Goal: Book appointment/travel/reservation

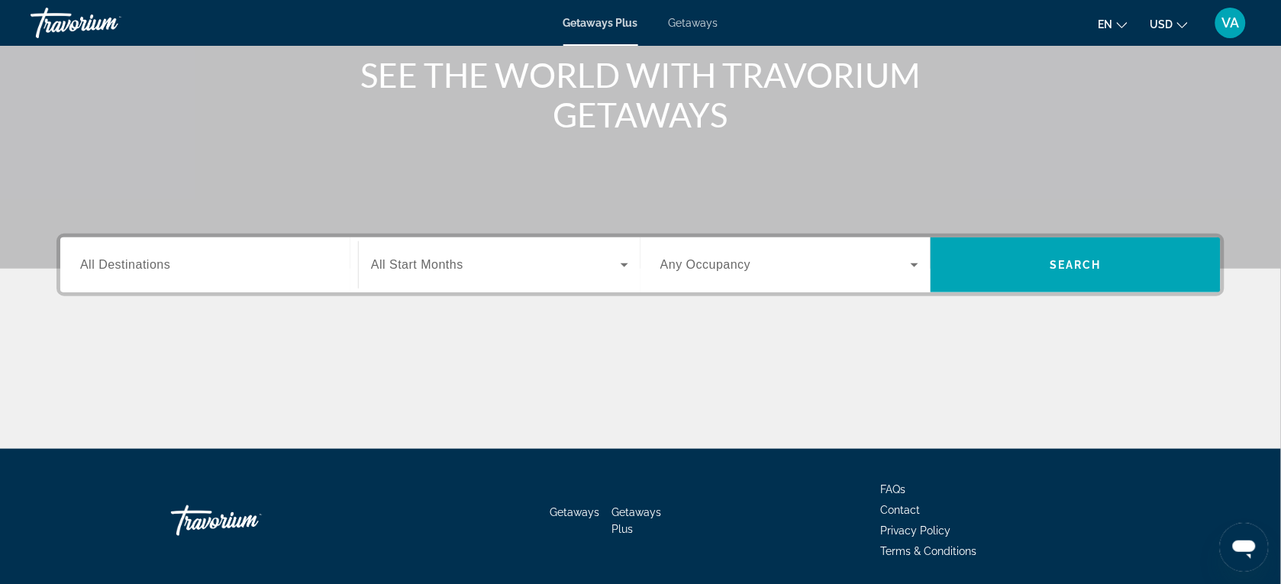
scroll to position [191, 0]
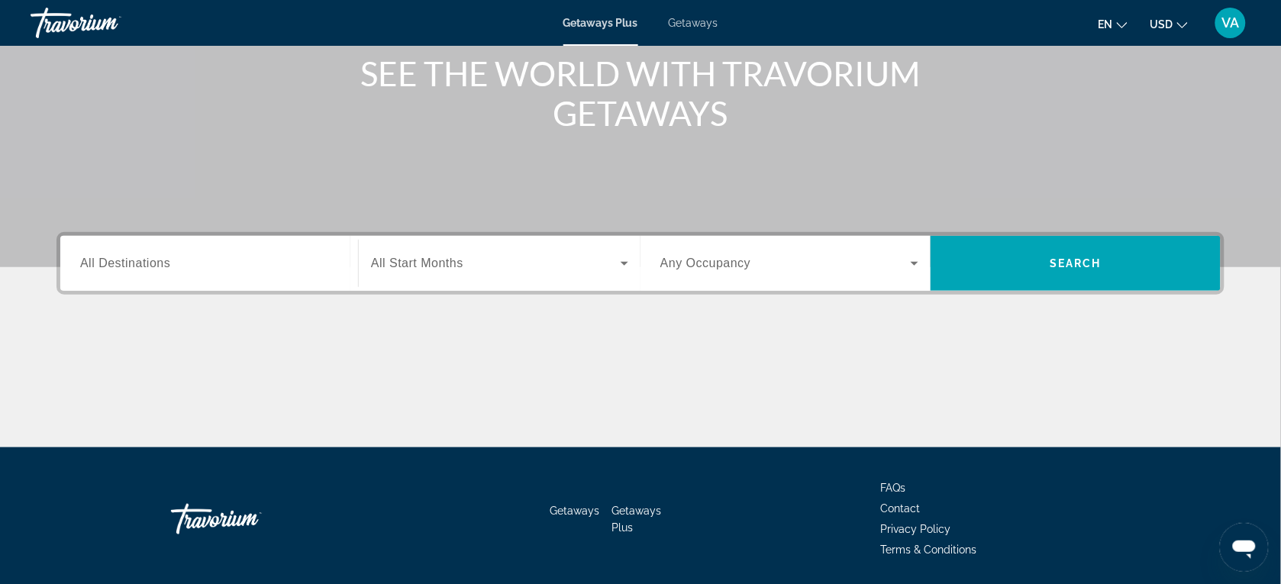
click at [247, 252] on div "Search widget" at bounding box center [209, 264] width 258 height 44
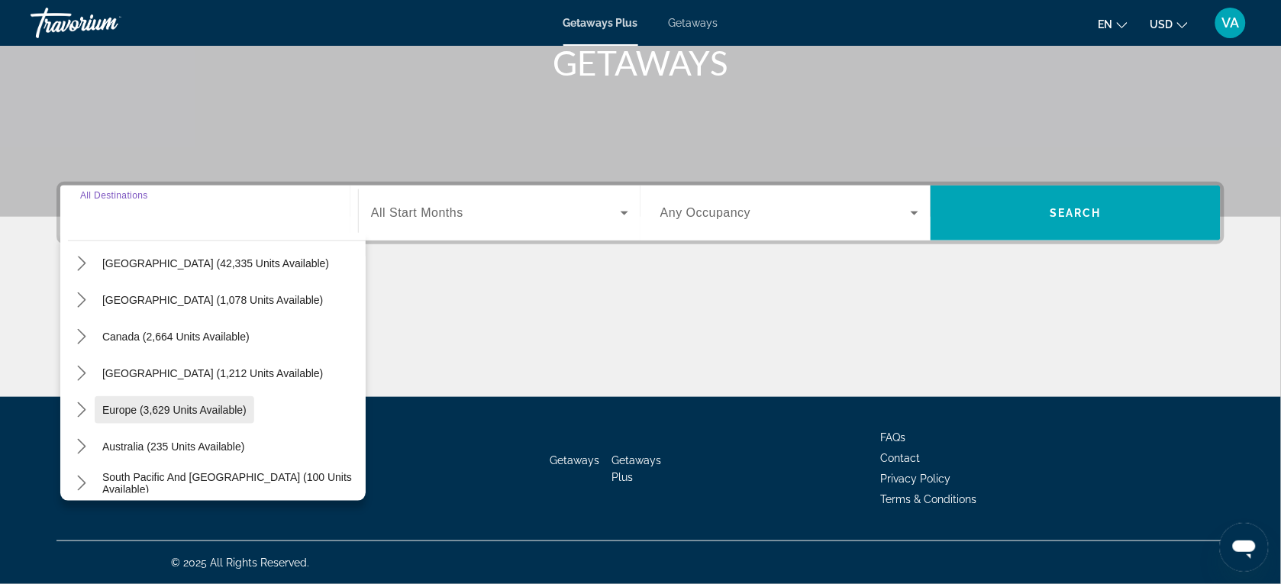
scroll to position [0, 0]
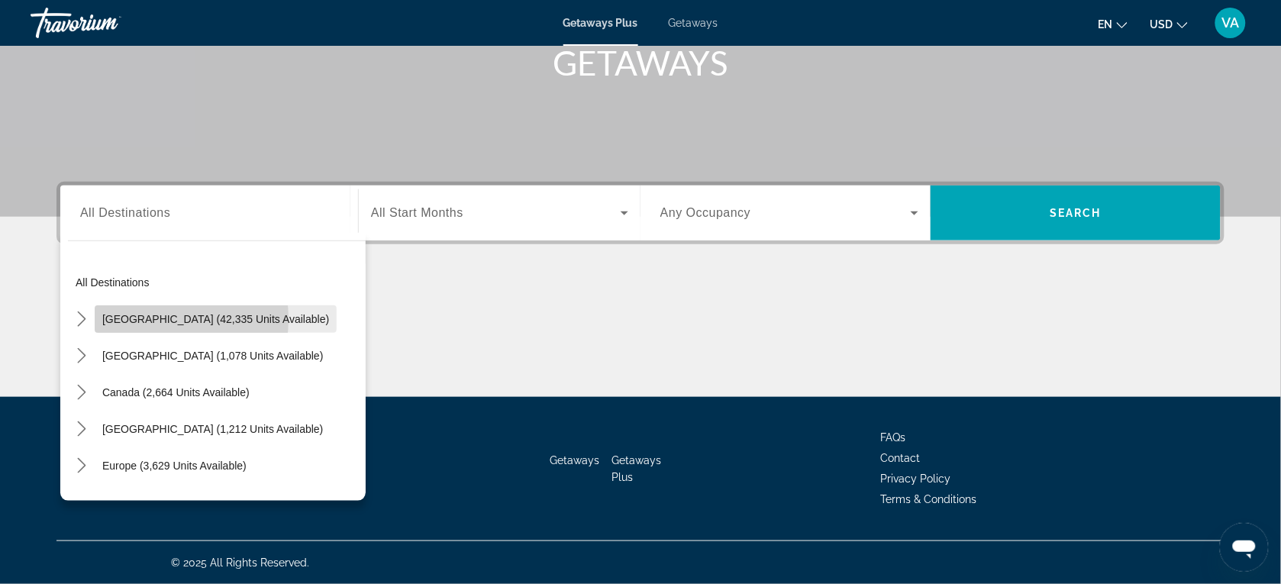
click at [142, 319] on span "[GEOGRAPHIC_DATA] (42,335 units available)" at bounding box center [215, 319] width 227 height 12
type input "**********"
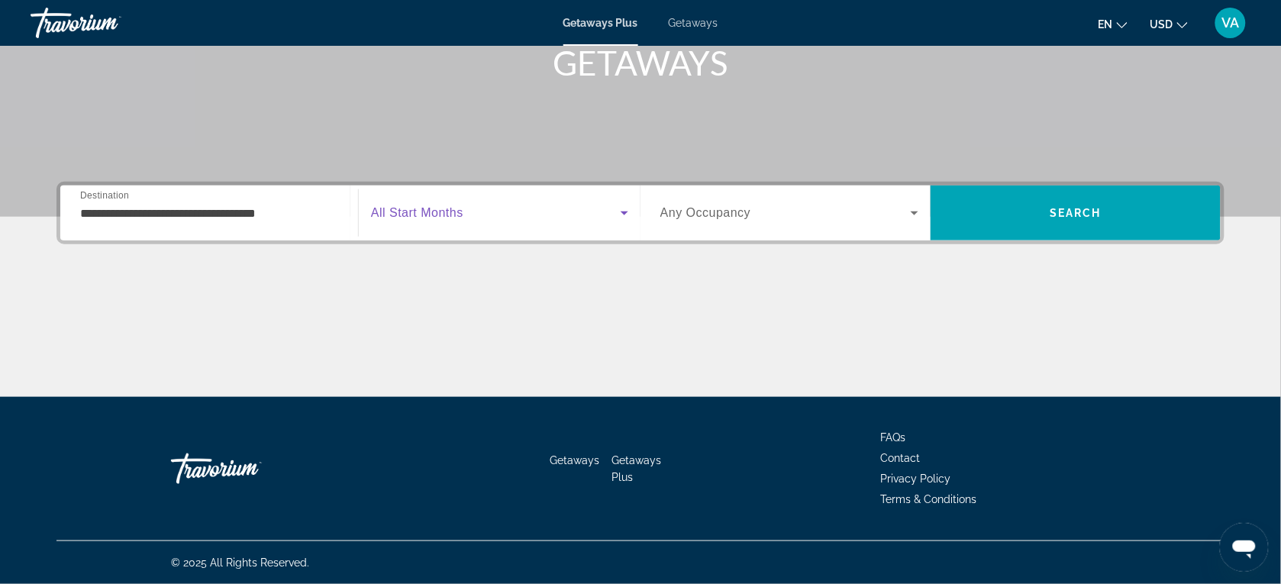
click at [598, 211] on span "Search widget" at bounding box center [496, 213] width 250 height 18
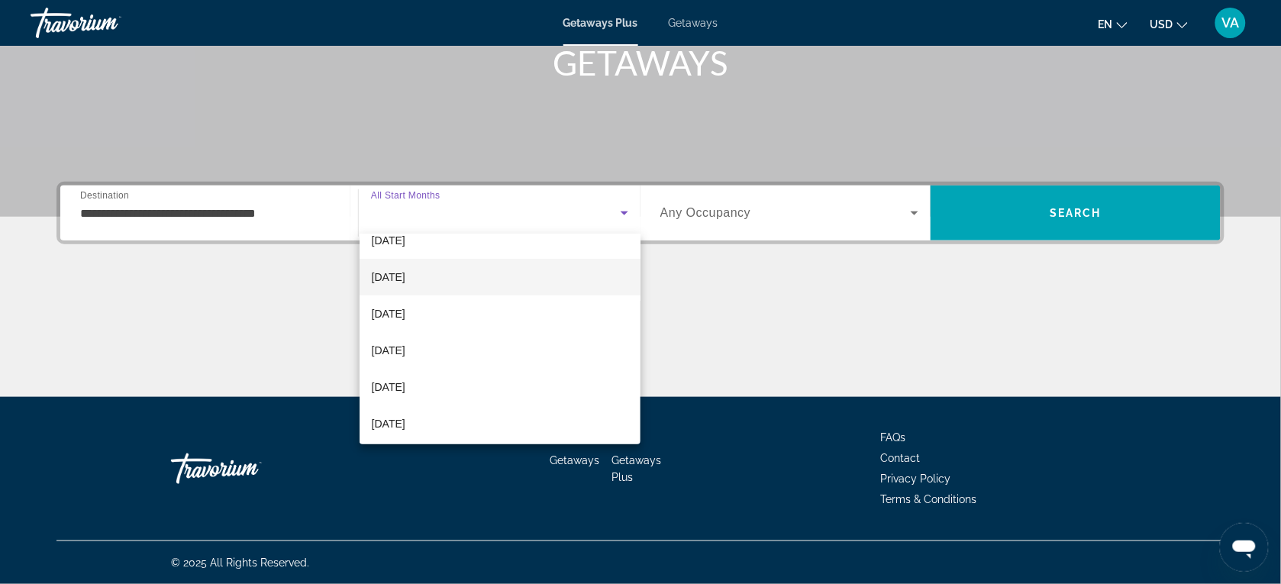
scroll to position [95, 0]
click at [468, 311] on mat-option "[DATE]" at bounding box center [501, 310] width 282 height 37
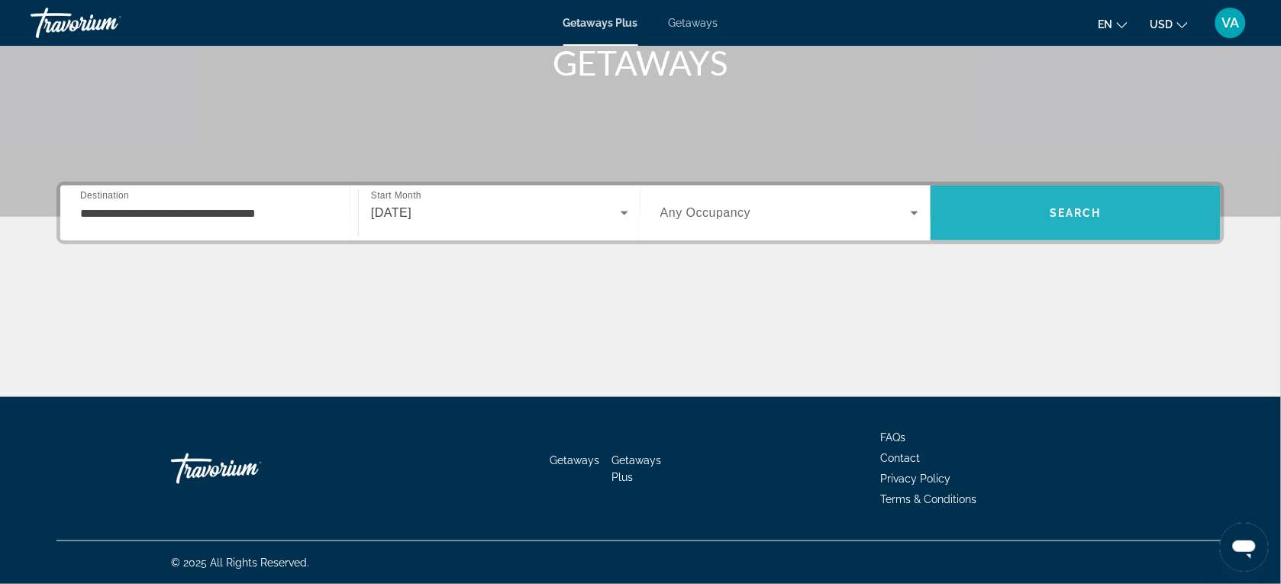
click at [1039, 202] on span "Search" at bounding box center [1075, 213] width 290 height 37
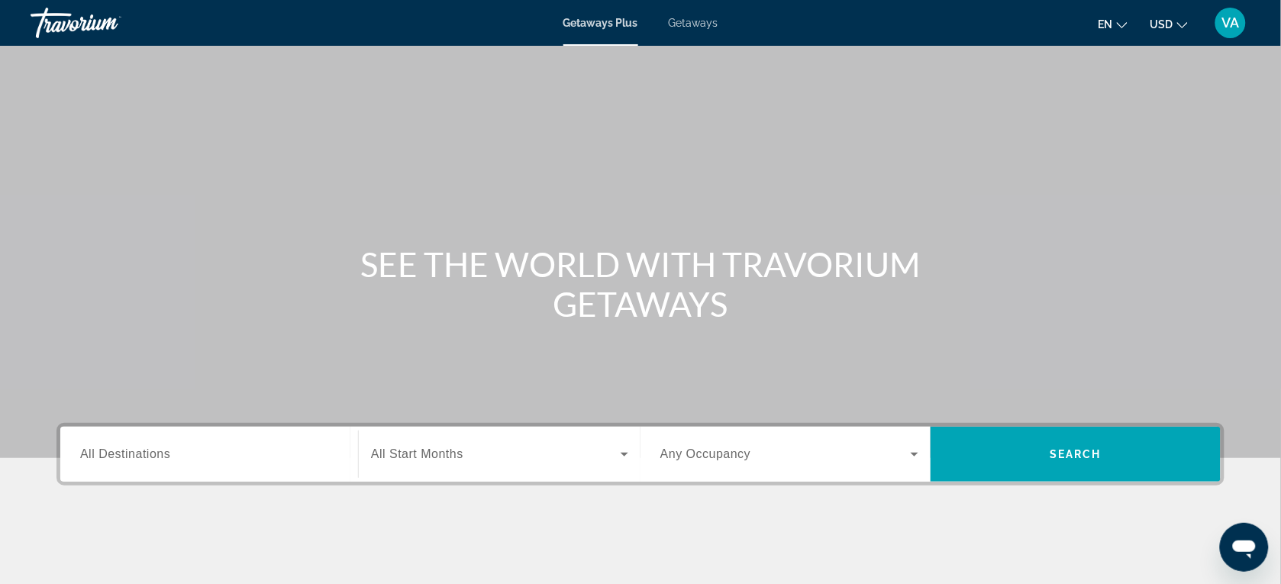
click at [206, 449] on input "Destination All Destinations" at bounding box center [209, 455] width 258 height 18
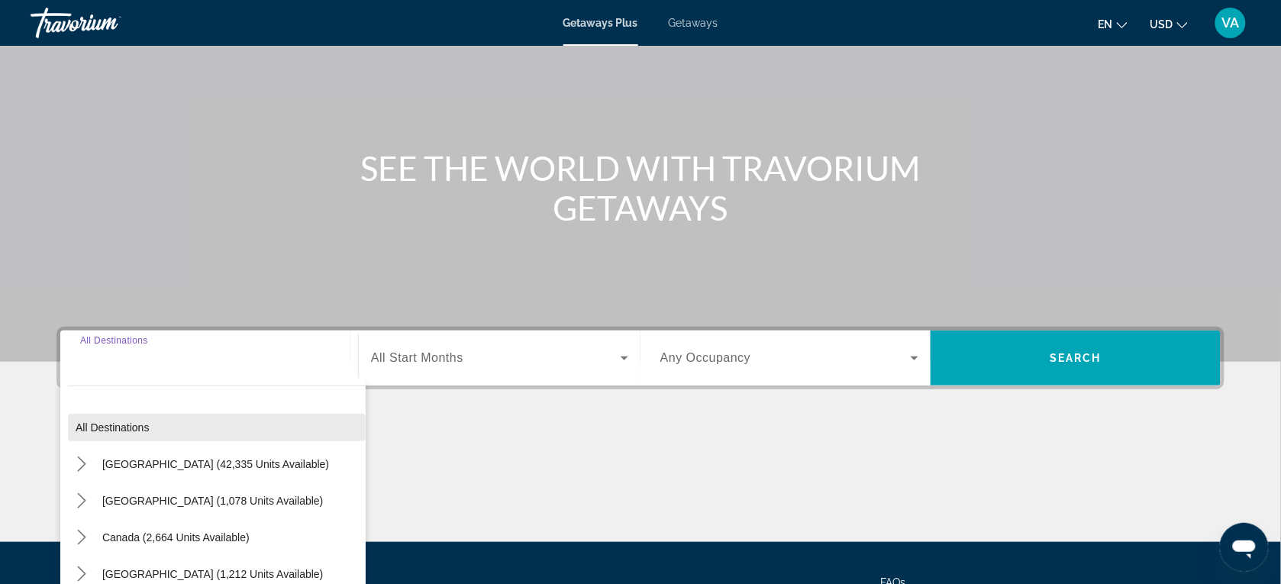
scroll to position [241, 0]
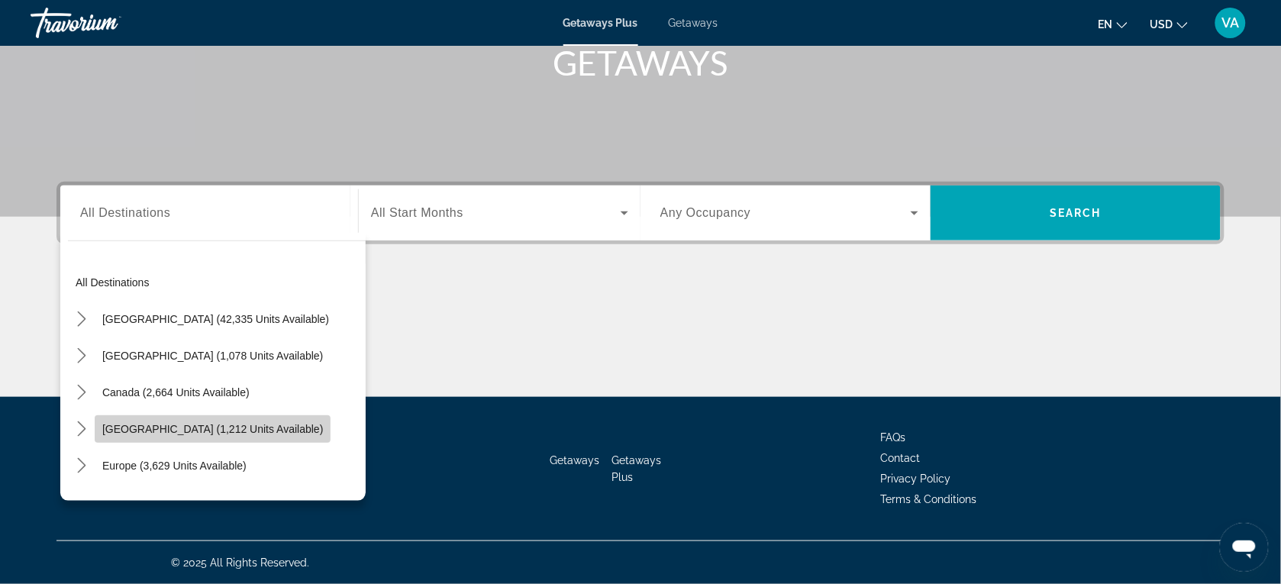
click at [201, 414] on span "Select destination: Caribbean & Atlantic Islands (1,212 units available)" at bounding box center [213, 429] width 236 height 37
type input "**********"
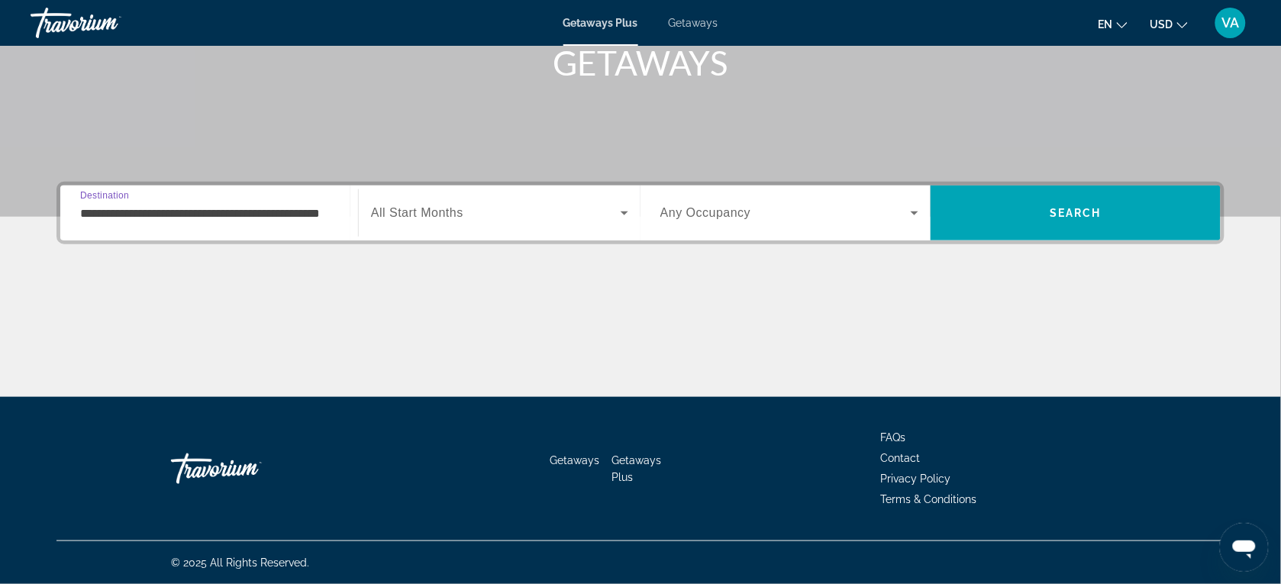
click at [447, 208] on span "All Start Months" at bounding box center [417, 212] width 92 height 13
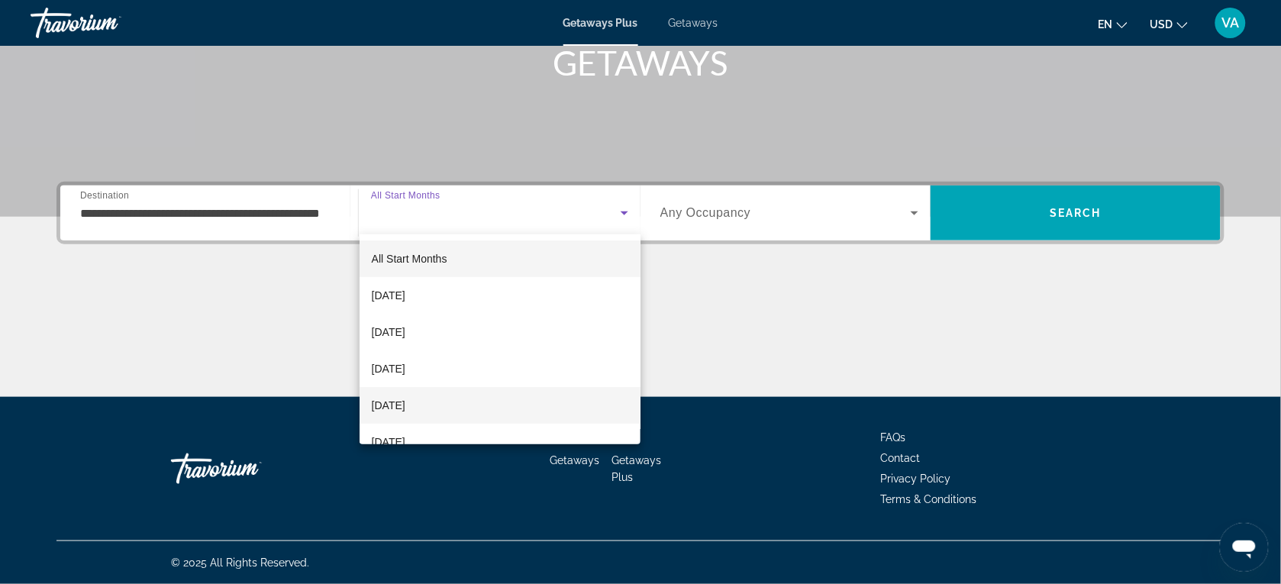
click at [491, 399] on mat-option "[DATE]" at bounding box center [501, 405] width 282 height 37
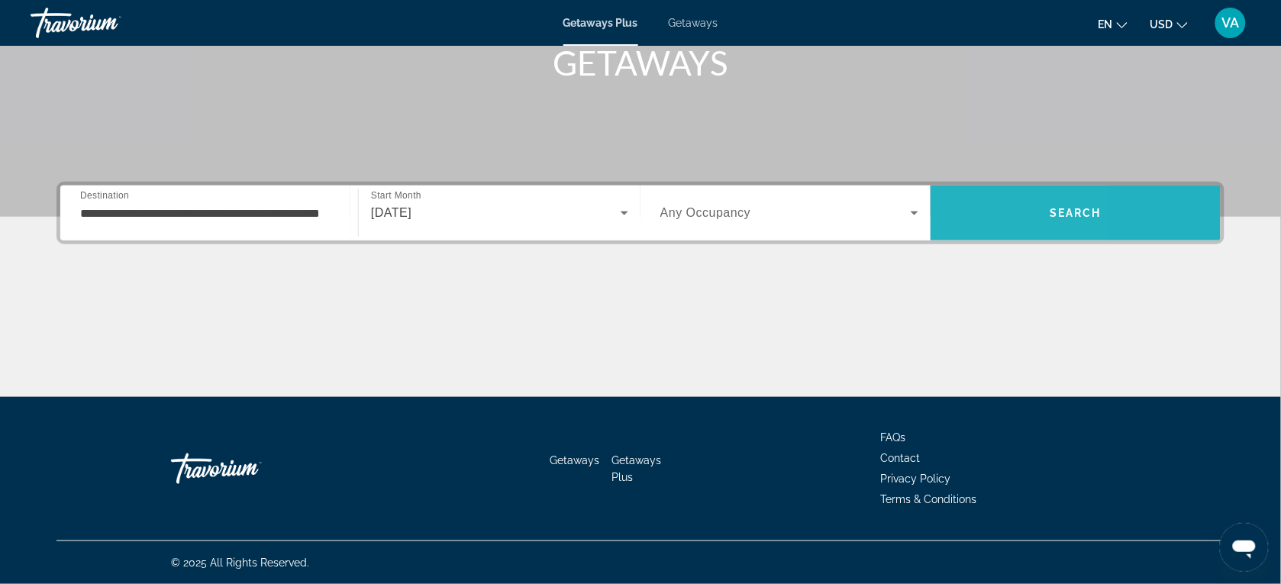
click at [972, 211] on span "Search" at bounding box center [1075, 213] width 290 height 37
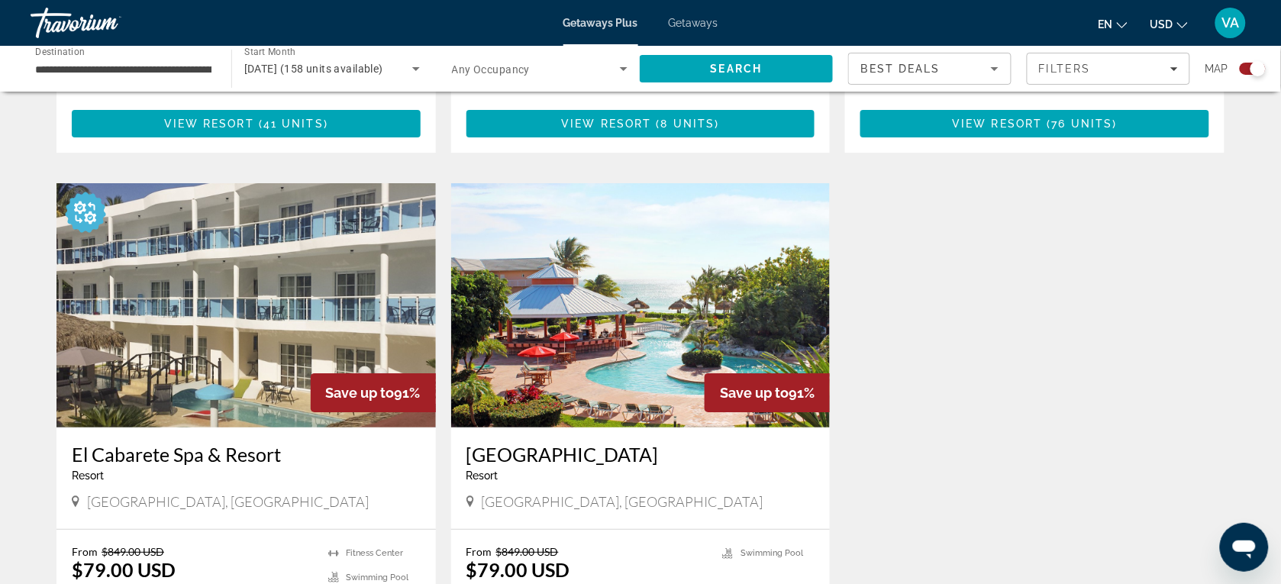
scroll to position [1527, 0]
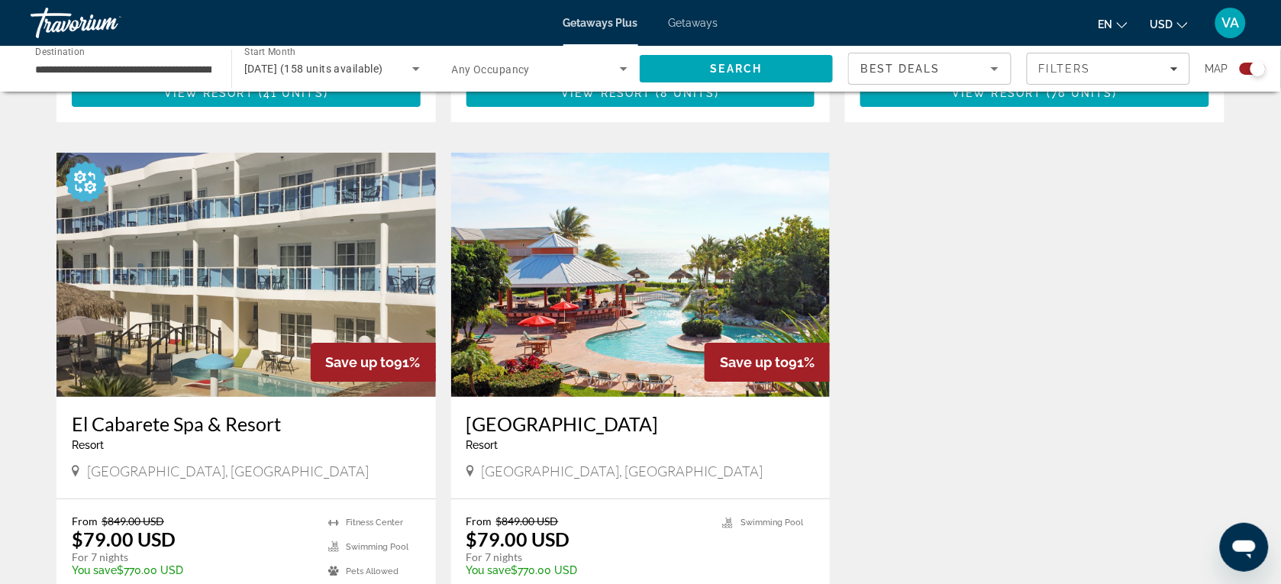
click at [521, 412] on h3 "Island Seas Resort" at bounding box center [640, 423] width 349 height 23
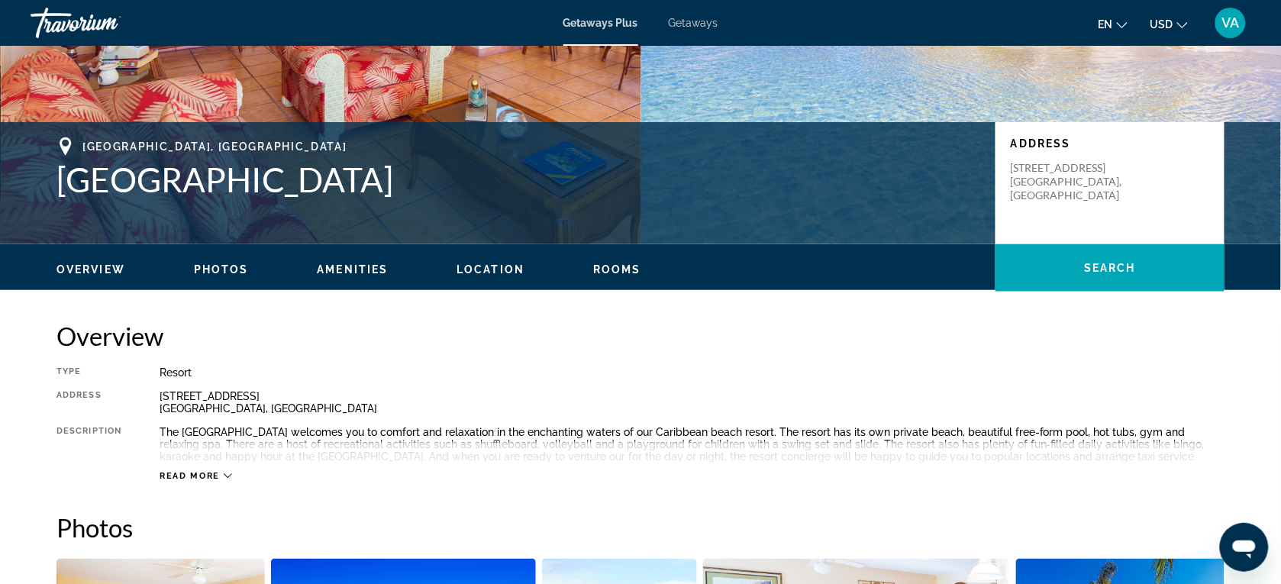
scroll to position [286, 0]
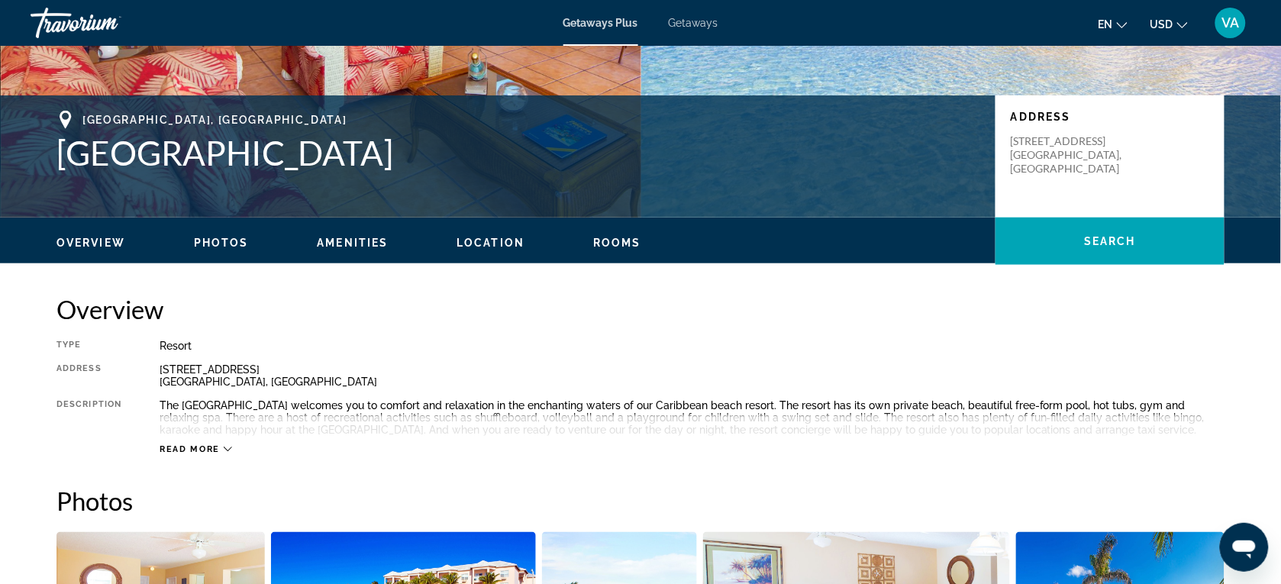
click at [195, 444] on span "Read more" at bounding box center [190, 449] width 60 height 10
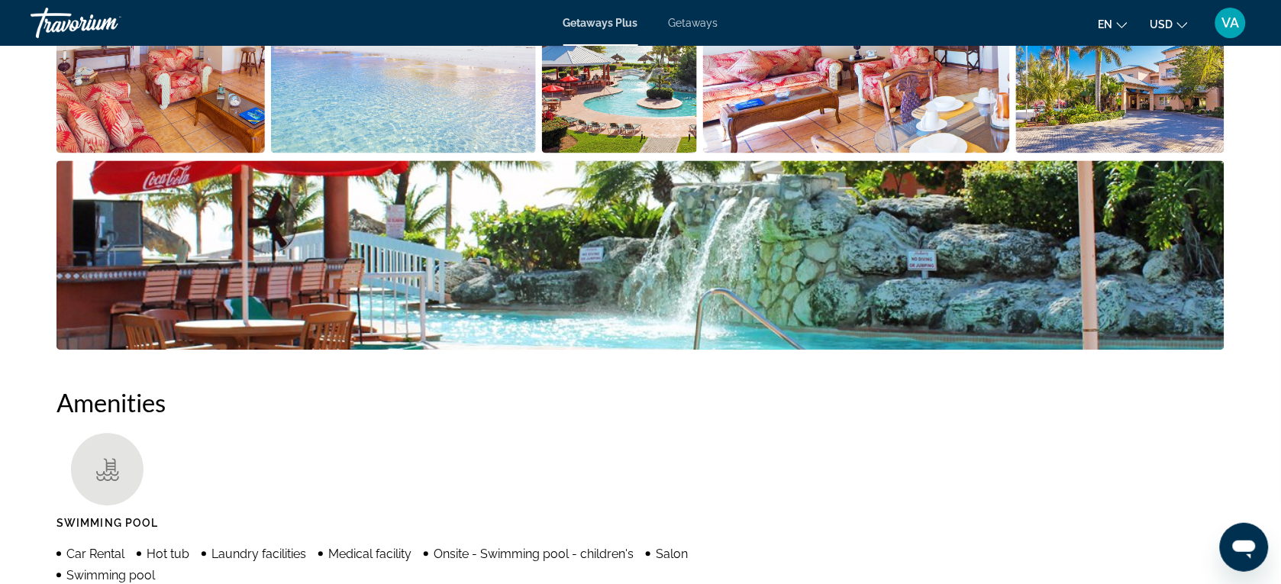
scroll to position [954, 0]
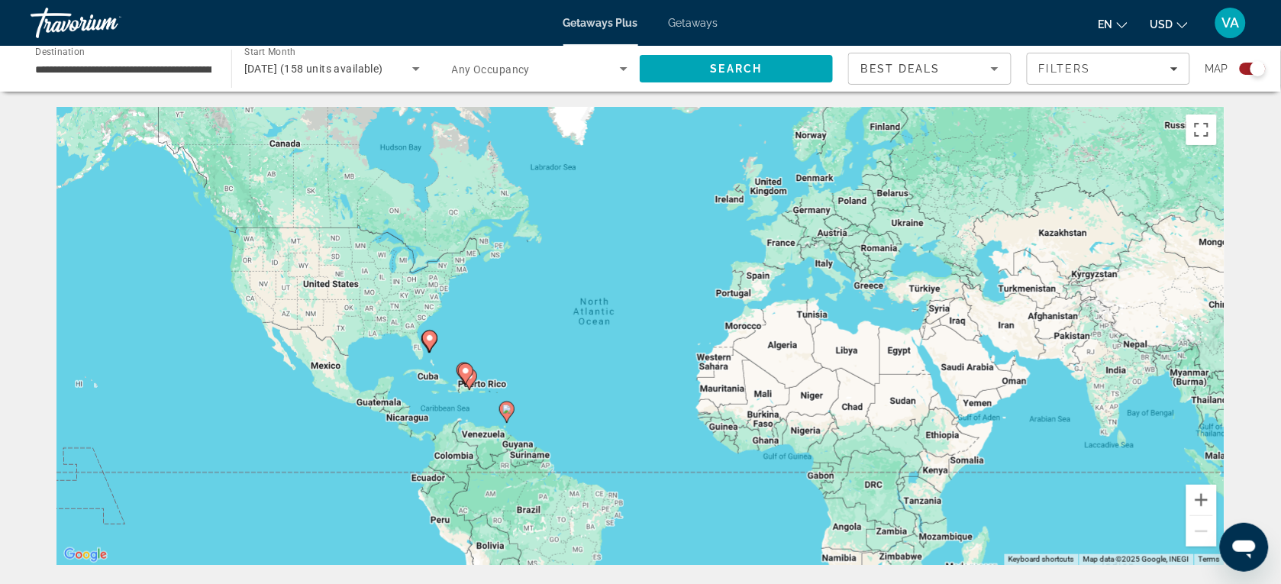
click at [142, 71] on input "**********" at bounding box center [123, 69] width 176 height 18
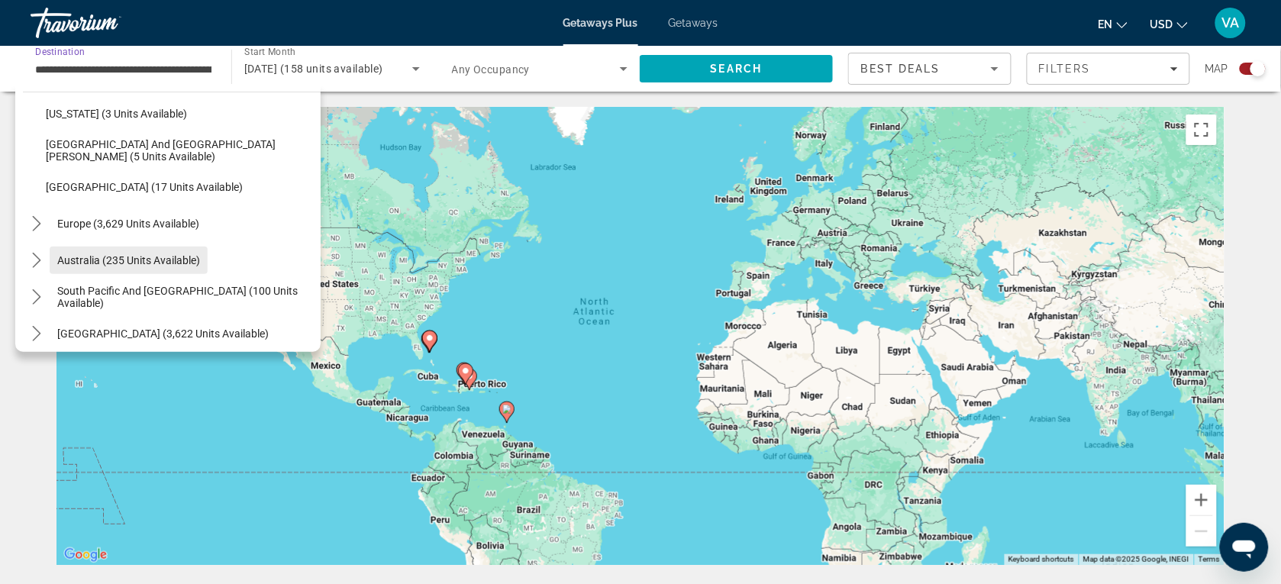
scroll to position [340, 0]
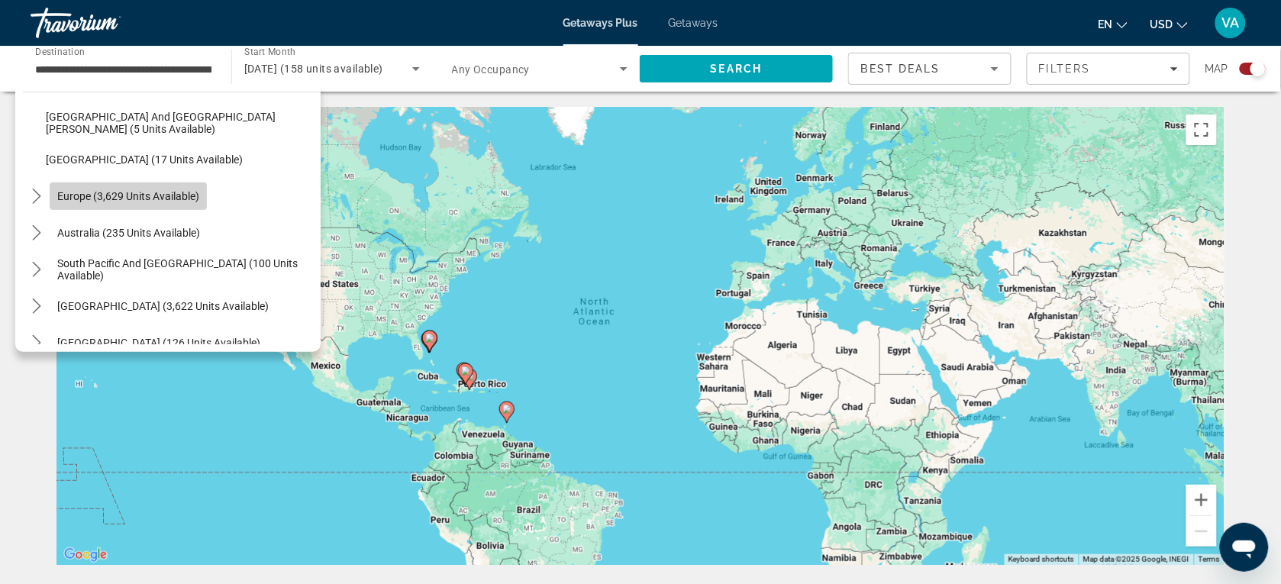
click at [124, 192] on span "Europe (3,629 units available)" at bounding box center [128, 196] width 142 height 12
type input "**********"
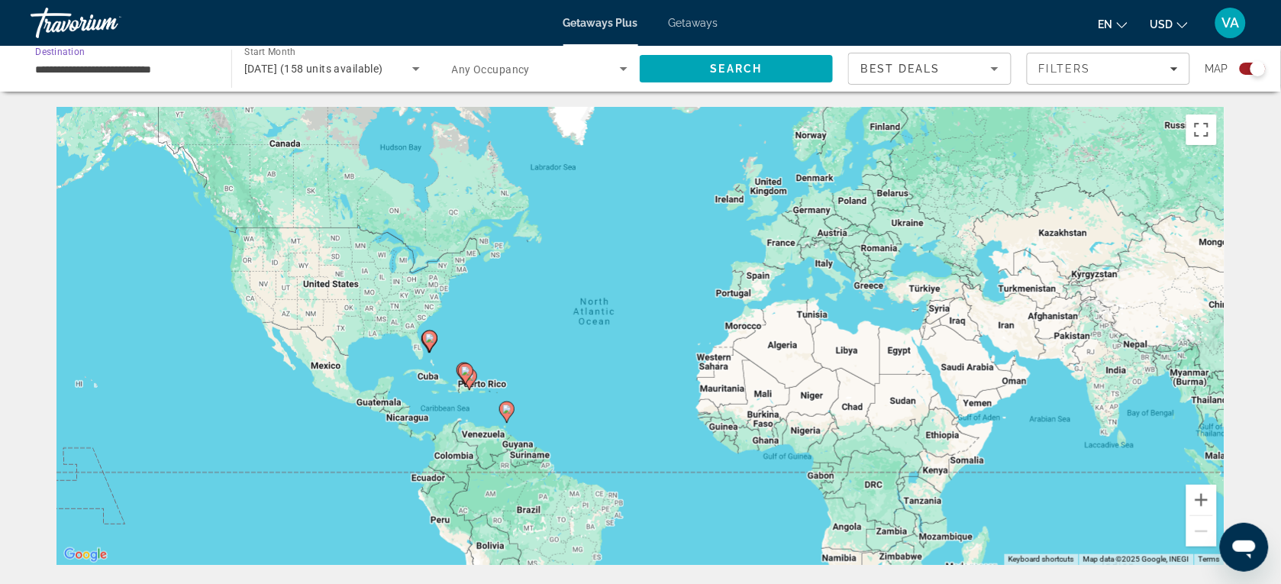
click at [383, 69] on span "January 2026 (158 units available)" at bounding box center [313, 69] width 139 height 12
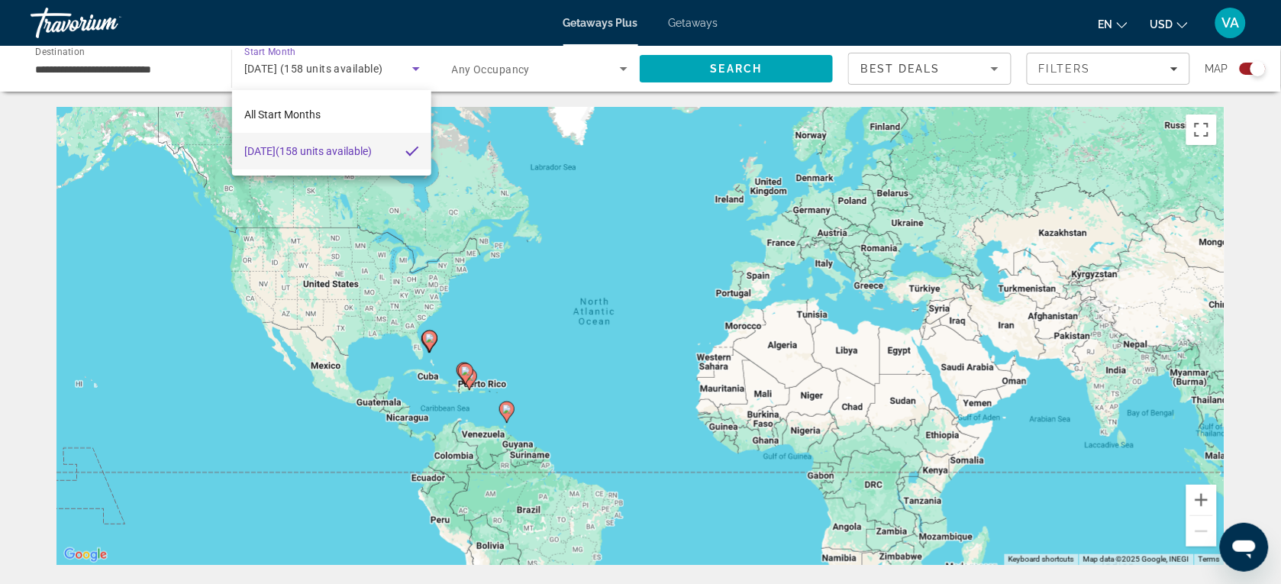
click at [413, 71] on div at bounding box center [640, 292] width 1281 height 584
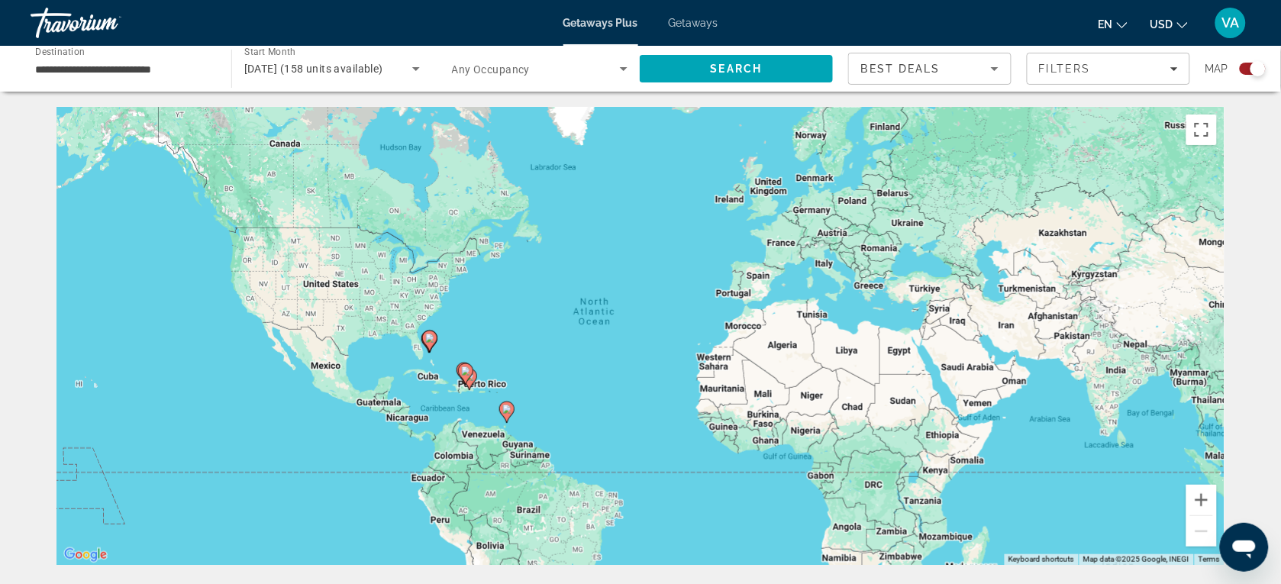
click at [383, 66] on span "January 2026 (158 units available)" at bounding box center [313, 69] width 139 height 12
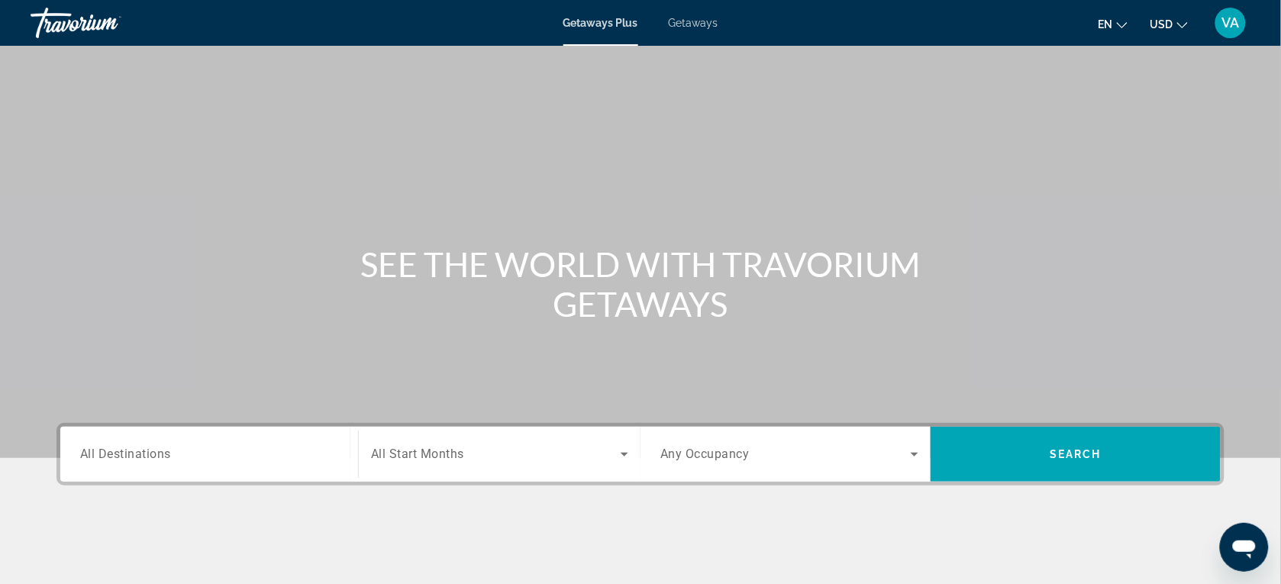
click at [224, 437] on div "Search widget" at bounding box center [209, 455] width 258 height 44
click at [174, 451] on input "Destination All Destinations" at bounding box center [209, 455] width 258 height 18
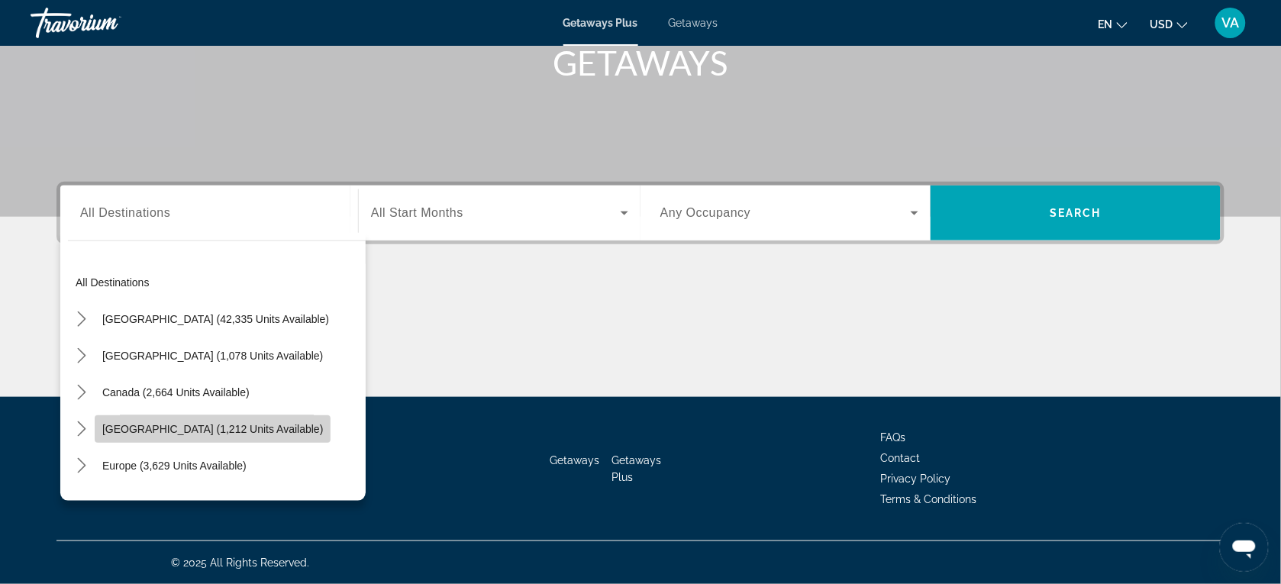
click at [139, 427] on span "[GEOGRAPHIC_DATA] (1,212 units available)" at bounding box center [212, 429] width 221 height 12
type input "**********"
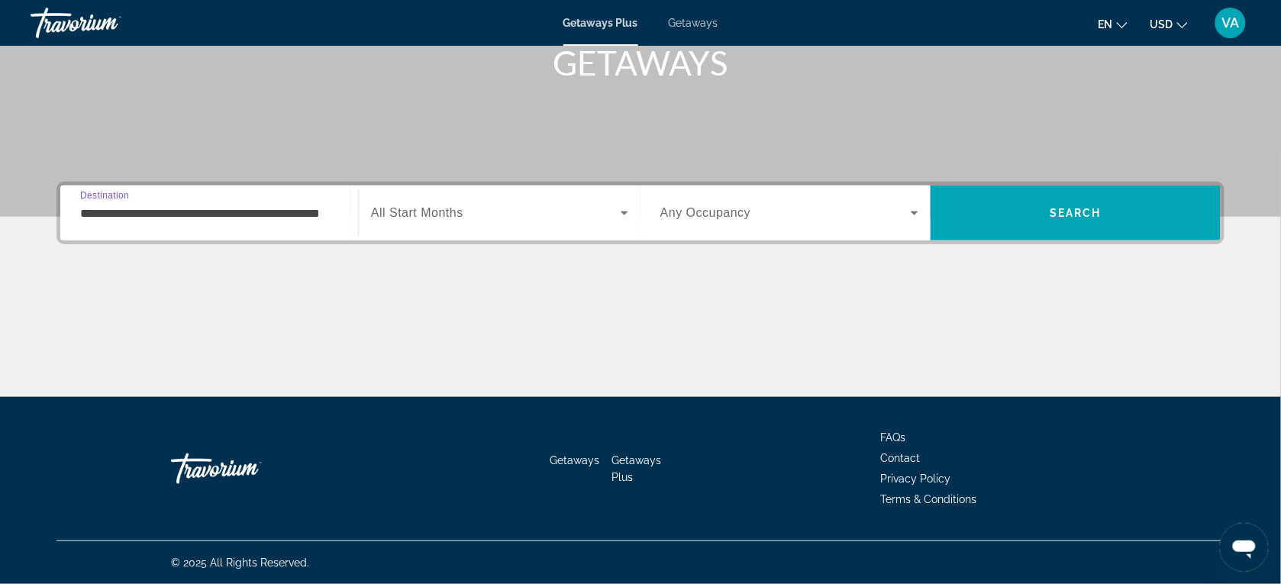
click at [448, 211] on span "All Start Months" at bounding box center [417, 212] width 92 height 13
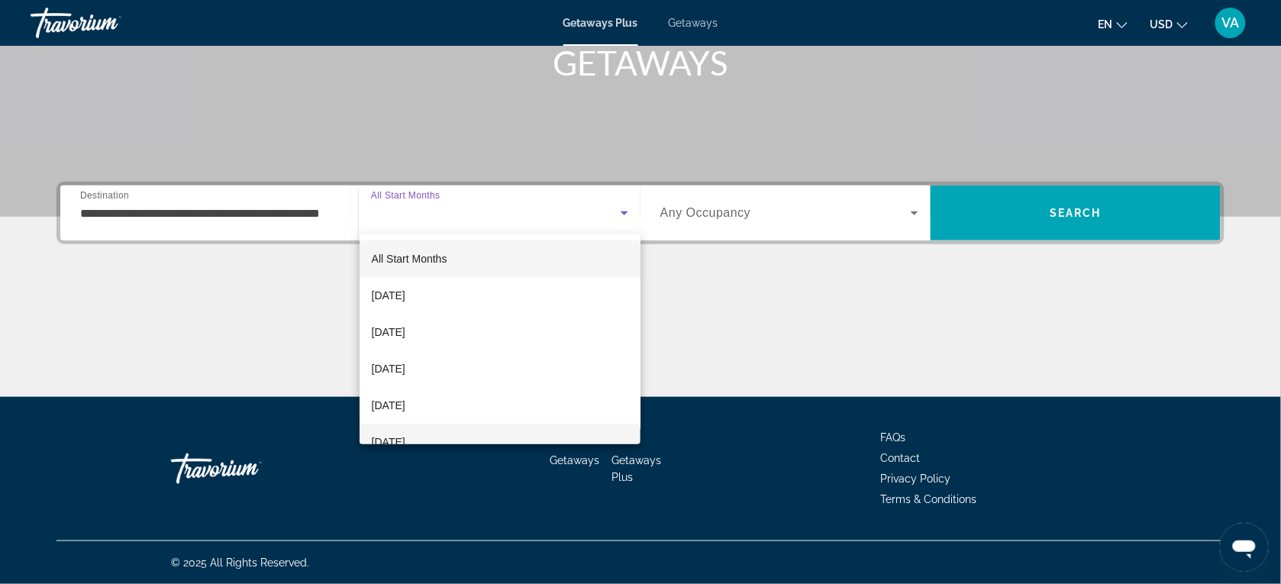
scroll to position [95, 0]
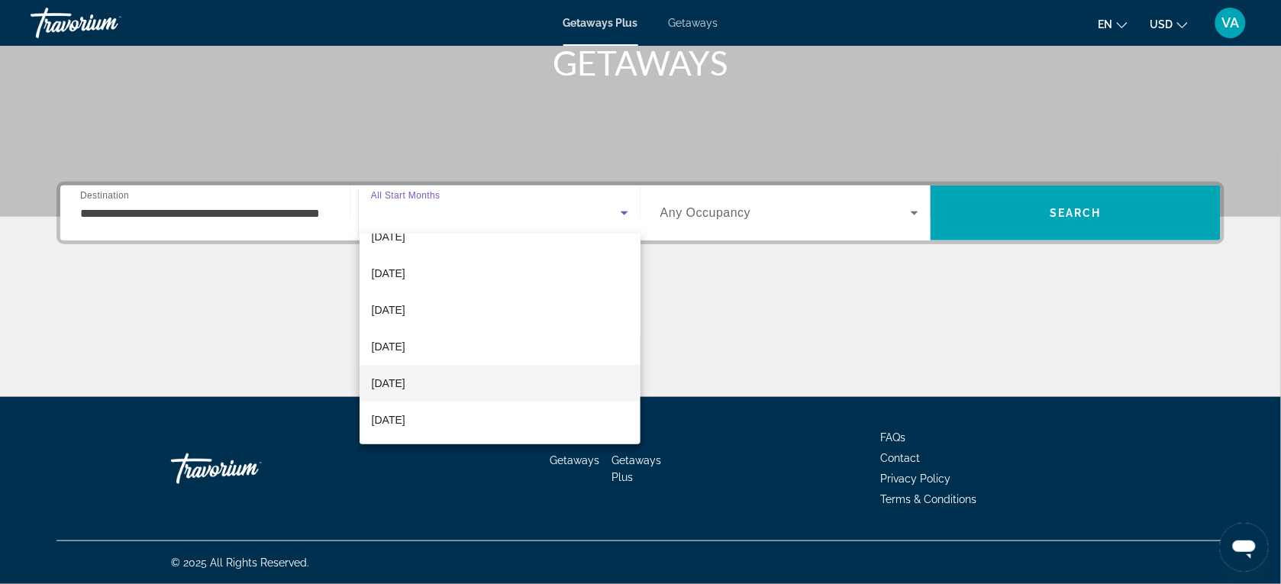
click at [405, 374] on span "[DATE]" at bounding box center [389, 383] width 34 height 18
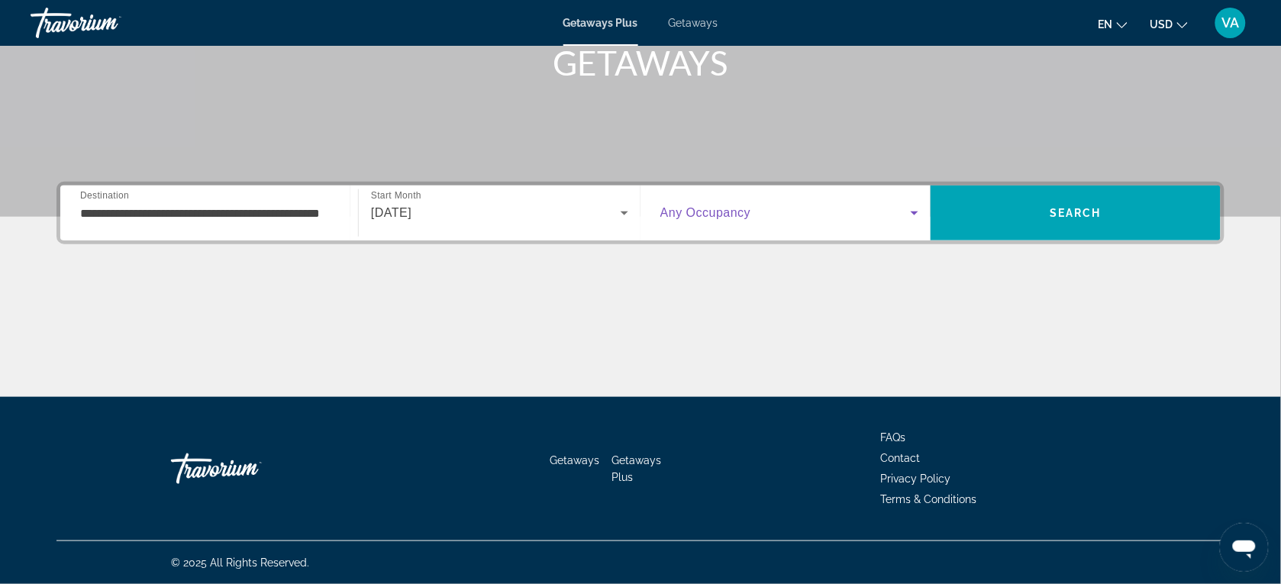
click at [803, 208] on span "Search widget" at bounding box center [785, 213] width 250 height 18
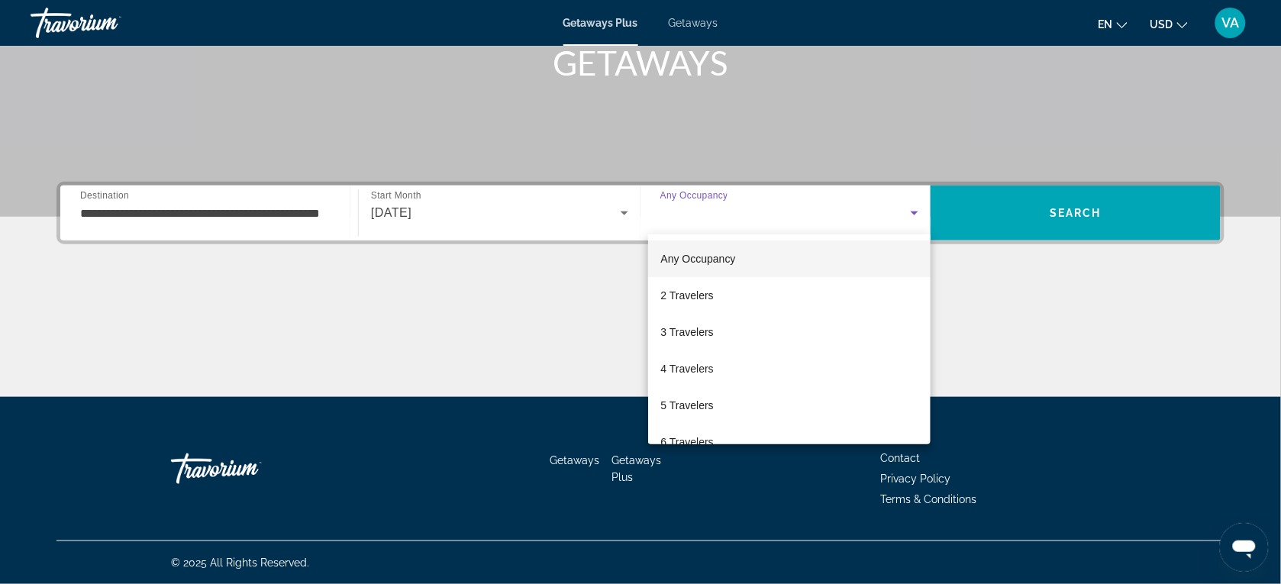
click at [792, 212] on div at bounding box center [640, 292] width 1281 height 584
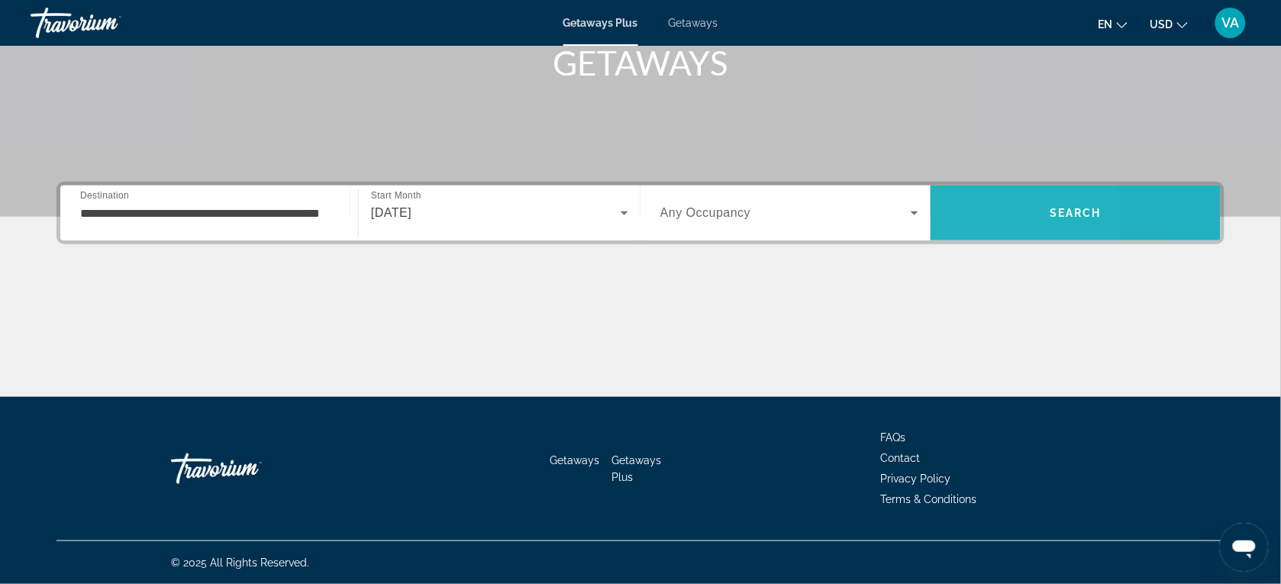
click at [975, 218] on span "Search" at bounding box center [1075, 213] width 290 height 37
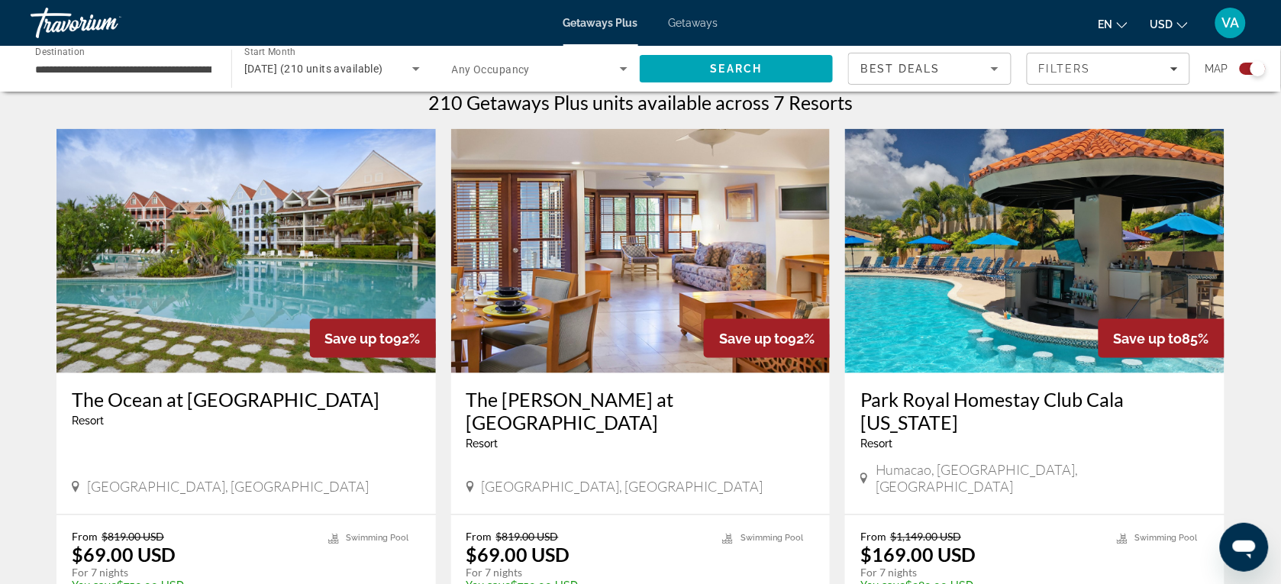
scroll to position [572, 0]
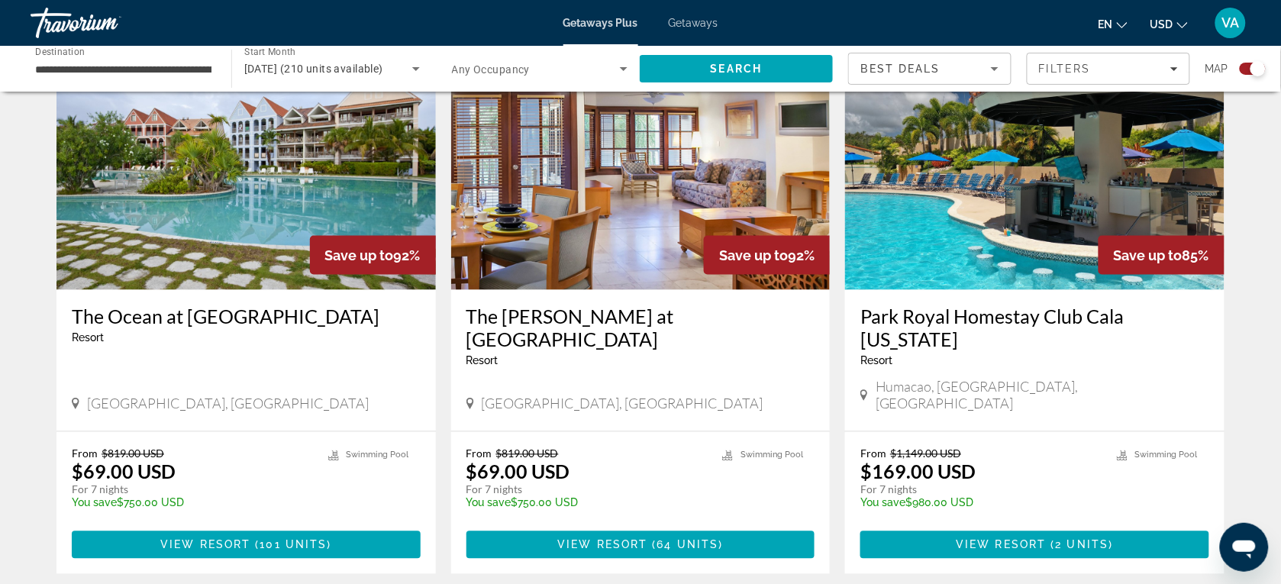
click at [907, 321] on h3 "Park Royal Homestay Club Cala [US_STATE]" at bounding box center [1034, 328] width 349 height 46
